Goal: Task Accomplishment & Management: Use online tool/utility

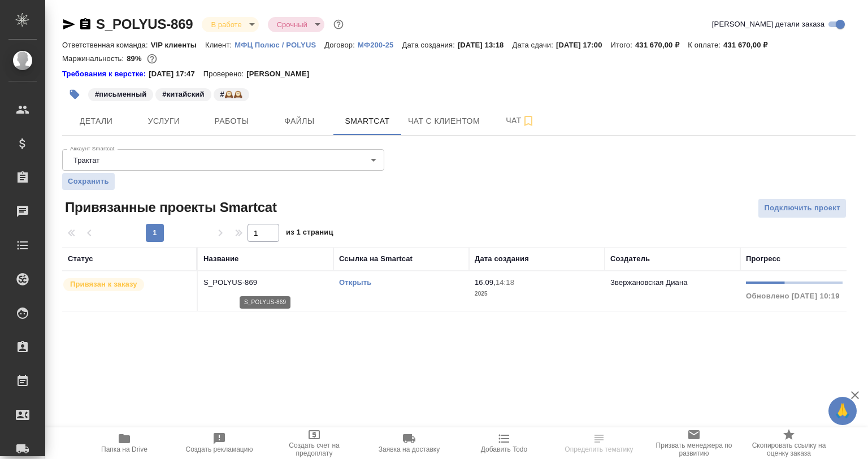
click at [263, 283] on p "S_POLYUS-869" at bounding box center [265, 282] width 124 height 11
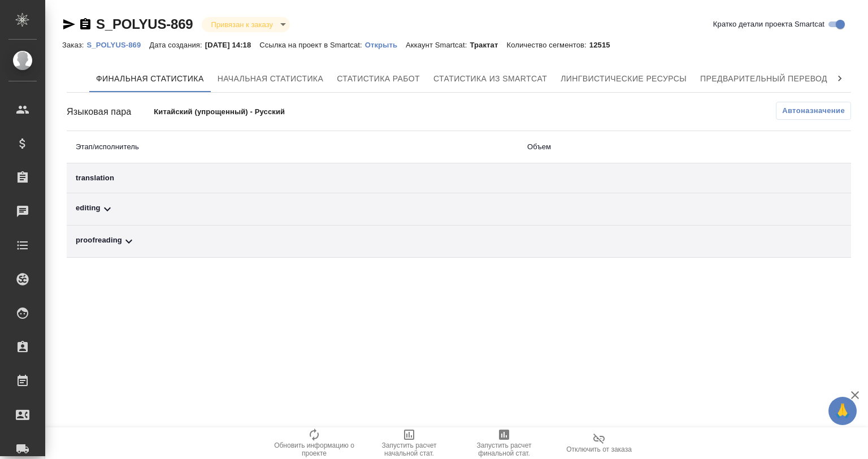
click at [390, 41] on p "Открыть" at bounding box center [385, 45] width 41 height 8
